Goal: Find specific page/section: Find specific page/section

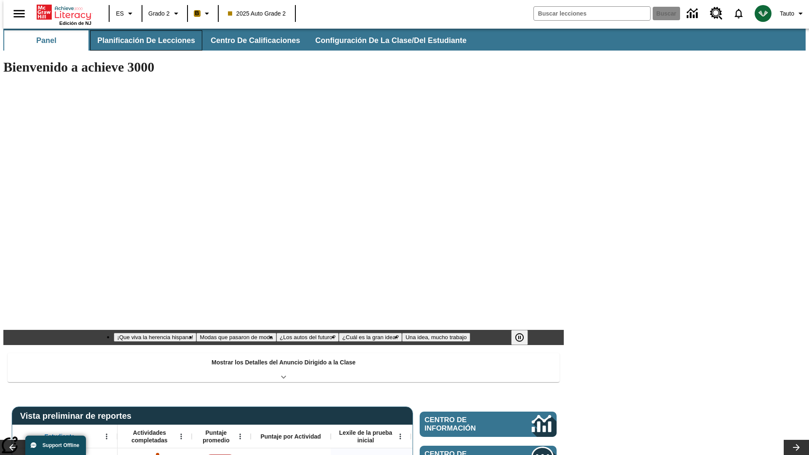
click at [141, 40] on button "Planificación de lecciones" at bounding box center [146, 40] width 112 height 20
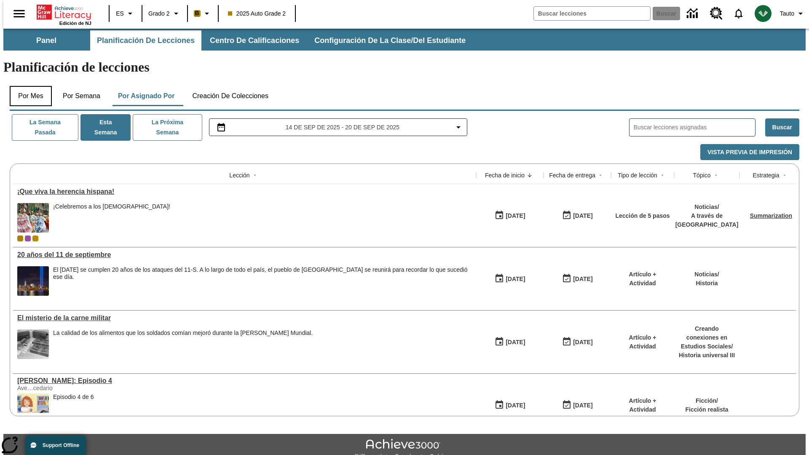
click at [27, 86] on button "Por mes" at bounding box center [31, 96] width 42 height 20
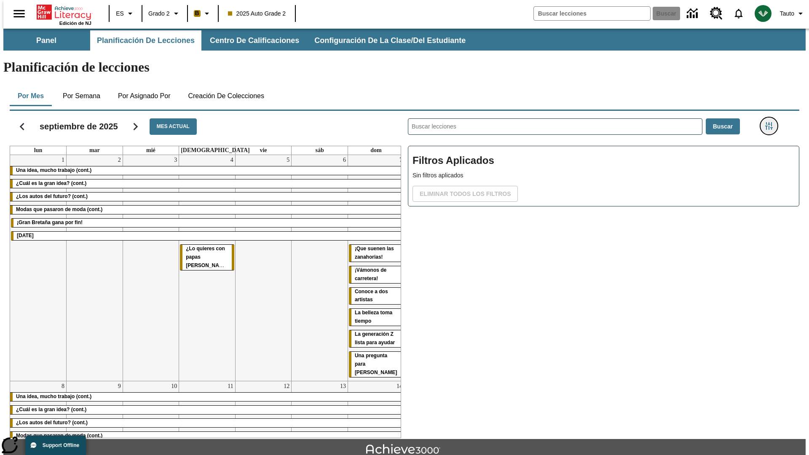
click at [772, 122] on icon "Menú lateral de filtros" at bounding box center [769, 126] width 8 height 8
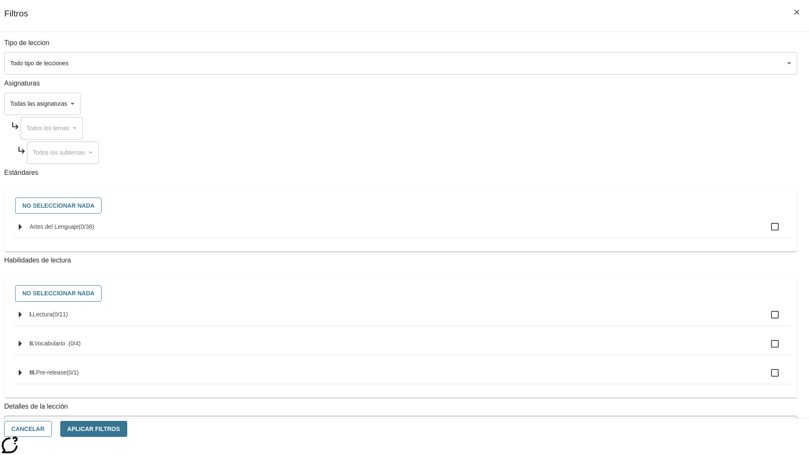
click at [607, 340] on body "Saltar al contenido principal Edición de NJ ES Grado 2 B 2025 Auto Grade 2 Busc…" at bounding box center [404, 261] width 802 height 465
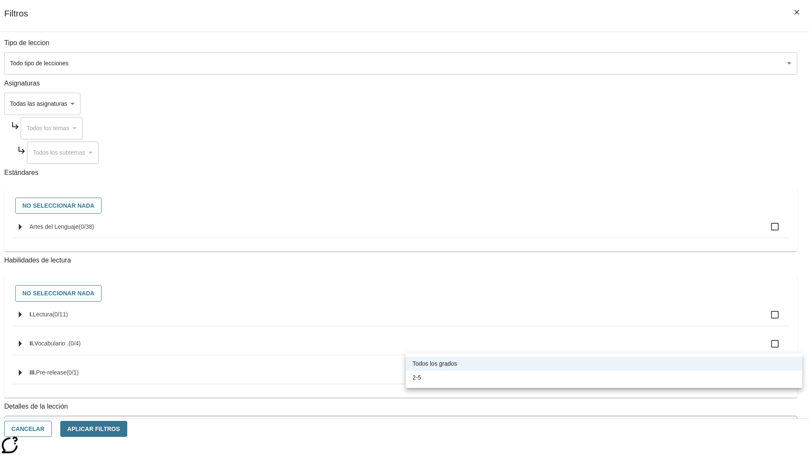
scroll to position [263, 0]
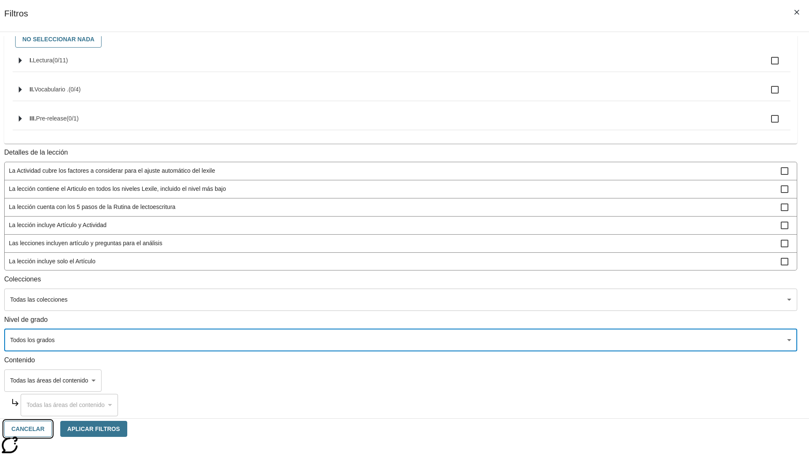
click at [52, 429] on button "Cancelar" at bounding box center [28, 429] width 48 height 16
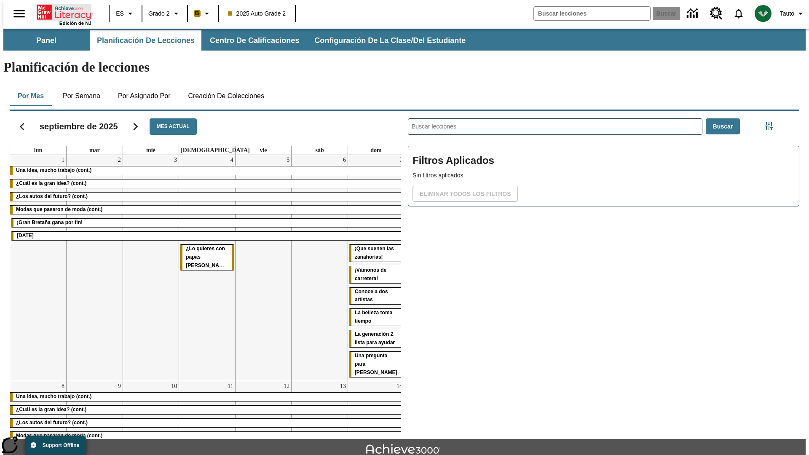
click at [61, 11] on icon "Portada" at bounding box center [65, 12] width 56 height 17
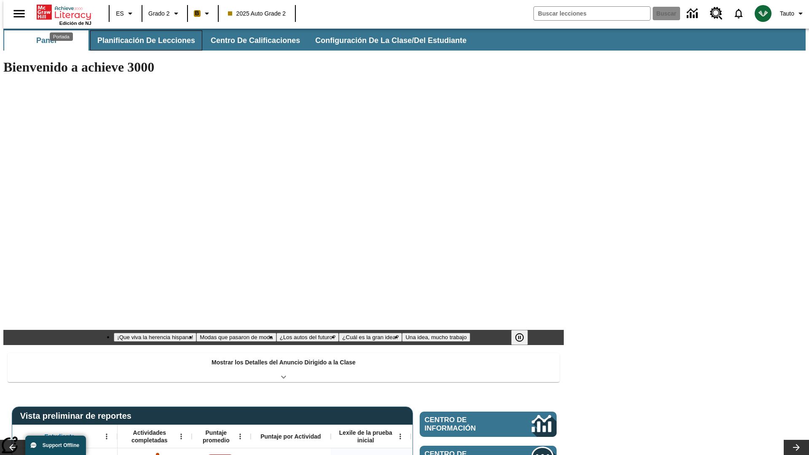
click at [141, 40] on button "Planificación de lecciones" at bounding box center [146, 40] width 112 height 20
